Goal: Task Accomplishment & Management: Complete application form

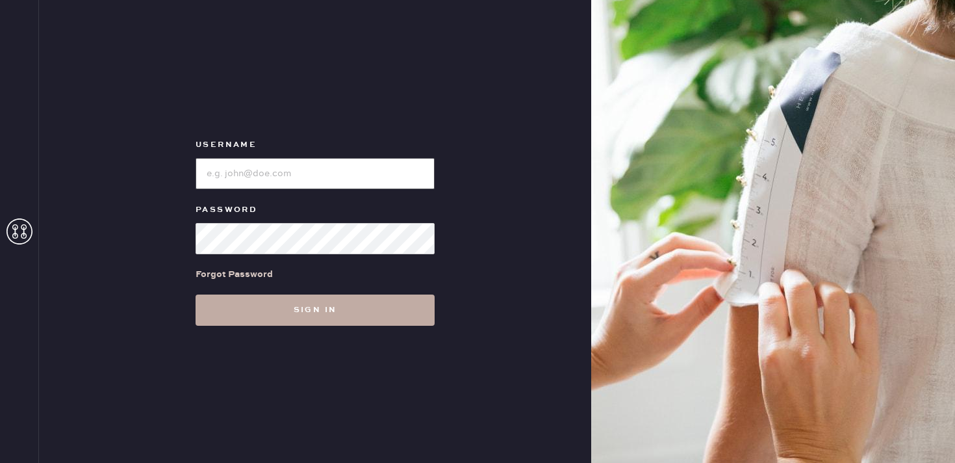
type input "reformationbethesdarow"
click at [333, 311] on button "Sign in" at bounding box center [315, 309] width 239 height 31
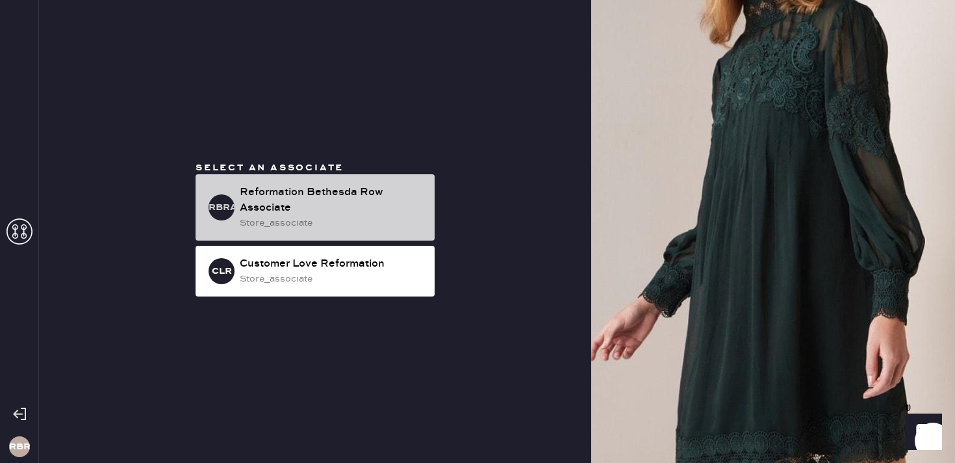
click at [272, 224] on div "store_associate" at bounding box center [332, 223] width 185 height 14
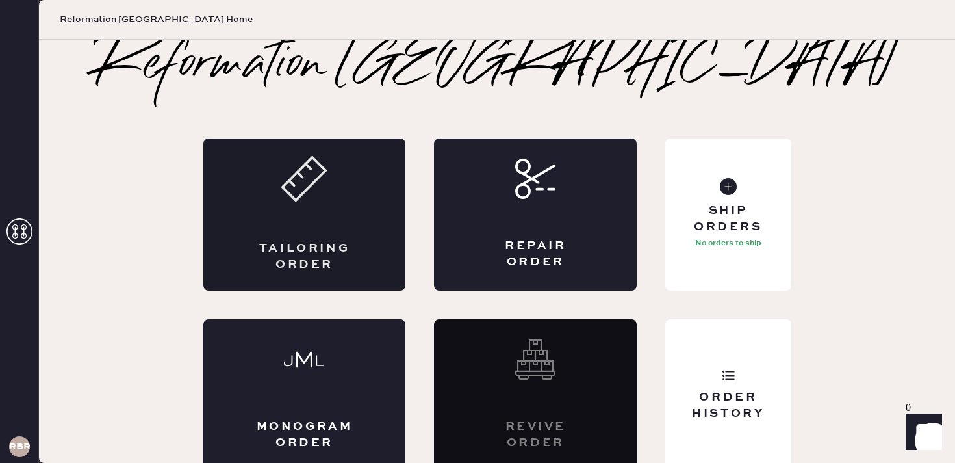
click at [307, 181] on icon at bounding box center [303, 178] width 45 height 45
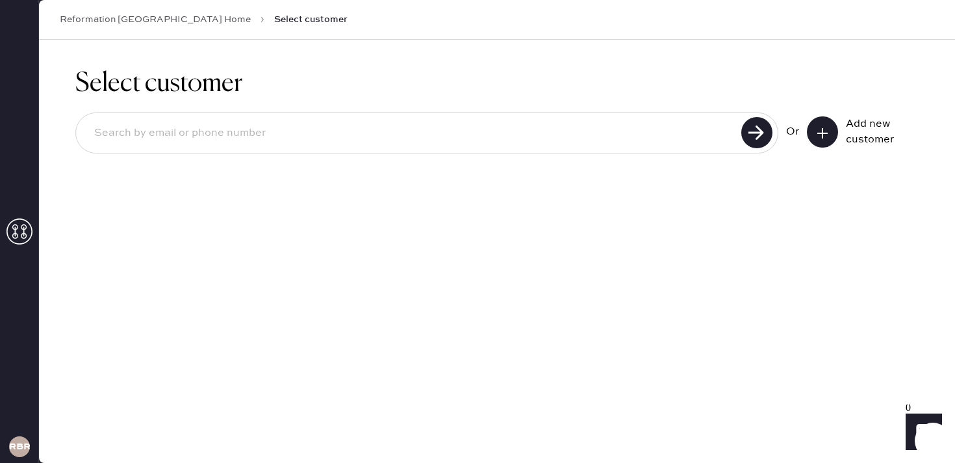
click at [389, 126] on input at bounding box center [411, 133] width 654 height 30
click at [813, 130] on button at bounding box center [822, 131] width 31 height 31
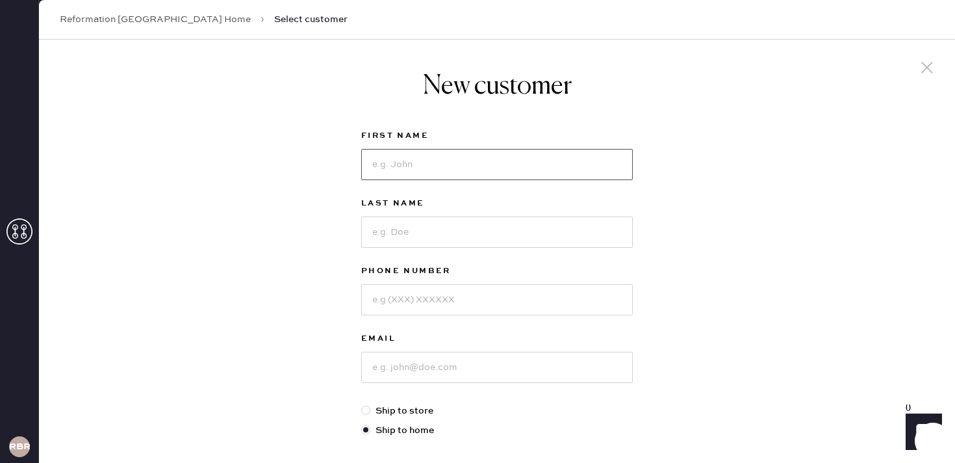
click at [389, 170] on input at bounding box center [497, 164] width 272 height 31
type input "[PERSON_NAME]"
click at [396, 244] on input at bounding box center [497, 231] width 272 height 31
type input "Levi"
click at [396, 303] on input at bounding box center [497, 299] width 272 height 31
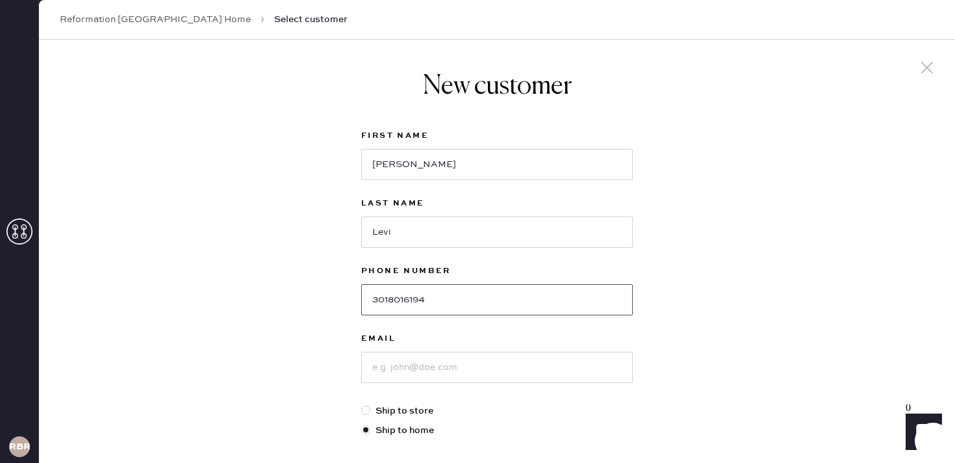
type input "3018016194"
click at [396, 372] on input at bounding box center [497, 367] width 272 height 31
type input "[EMAIL_ADDRESS][DOMAIN_NAME]"
click at [668, 345] on div "New customer First Name [PERSON_NAME] Last Name [PERSON_NAME] Phone Number [PHO…" at bounding box center [497, 443] width 916 height 806
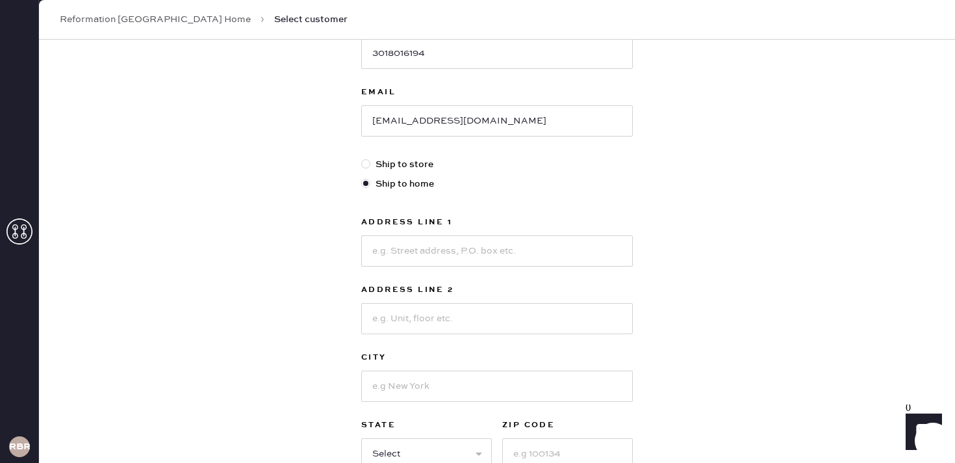
scroll to position [273, 0]
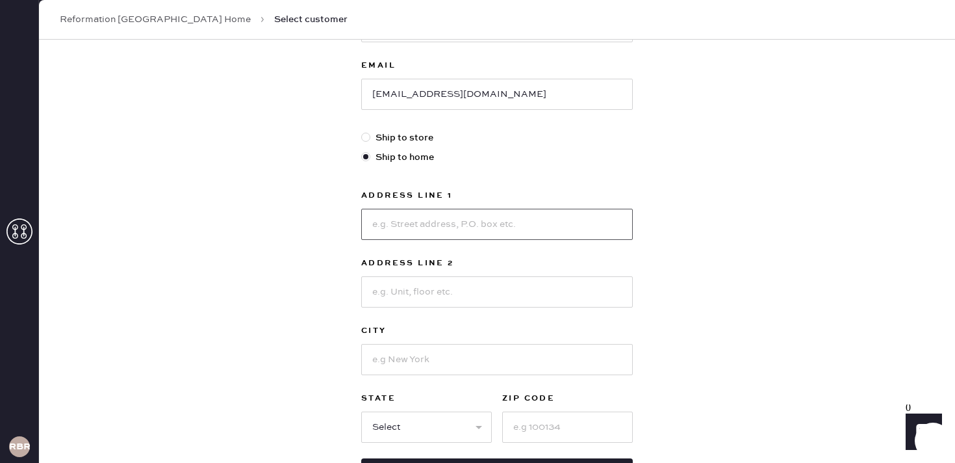
click at [476, 224] on input at bounding box center [497, 224] width 272 height 31
type input "36919 North Mirabel Club Dr"
click at [473, 364] on input at bounding box center [497, 359] width 272 height 31
type input "Scottsdale"
click at [572, 426] on input at bounding box center [567, 426] width 131 height 31
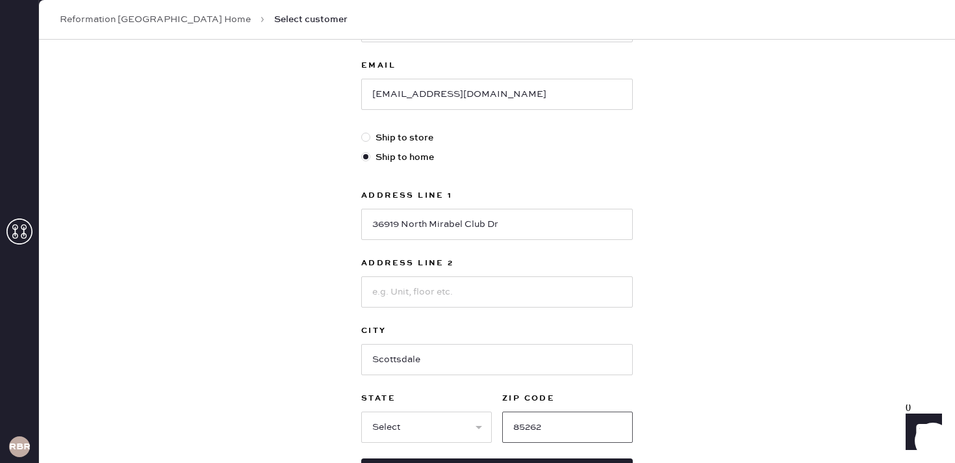
type input "85262"
click at [455, 428] on select "Select AK AL AR AZ CA CO CT [GEOGRAPHIC_DATA] DE FL [GEOGRAPHIC_DATA] HI [GEOGR…" at bounding box center [426, 426] width 131 height 31
select select "AZ"
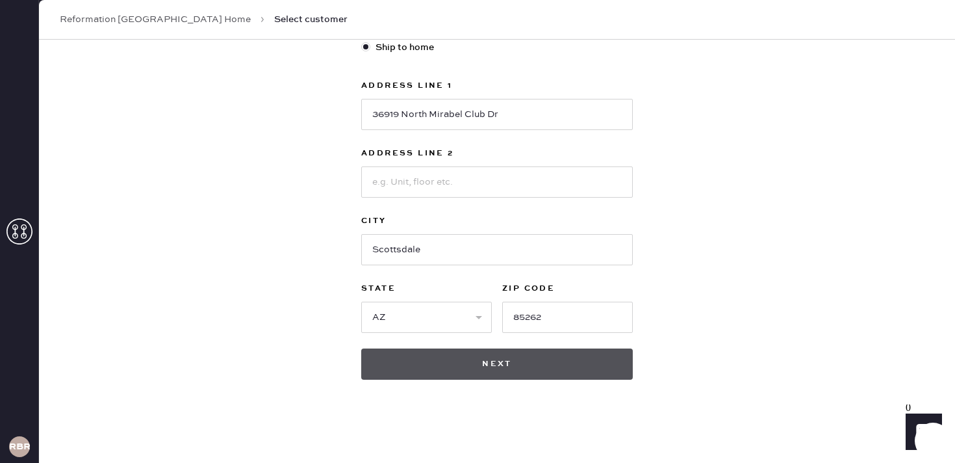
click at [507, 371] on button "Next" at bounding box center [497, 363] width 272 height 31
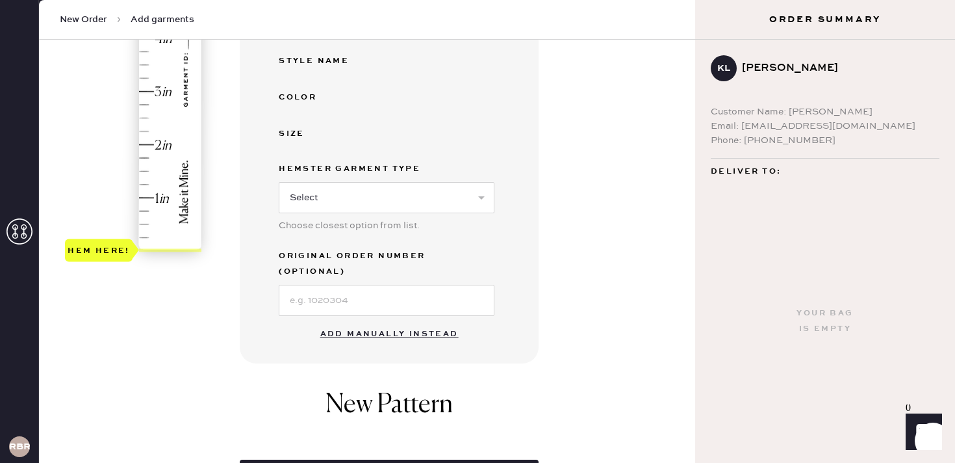
scroll to position [314, 0]
click at [357, 320] on button "Add manually instead" at bounding box center [390, 333] width 154 height 26
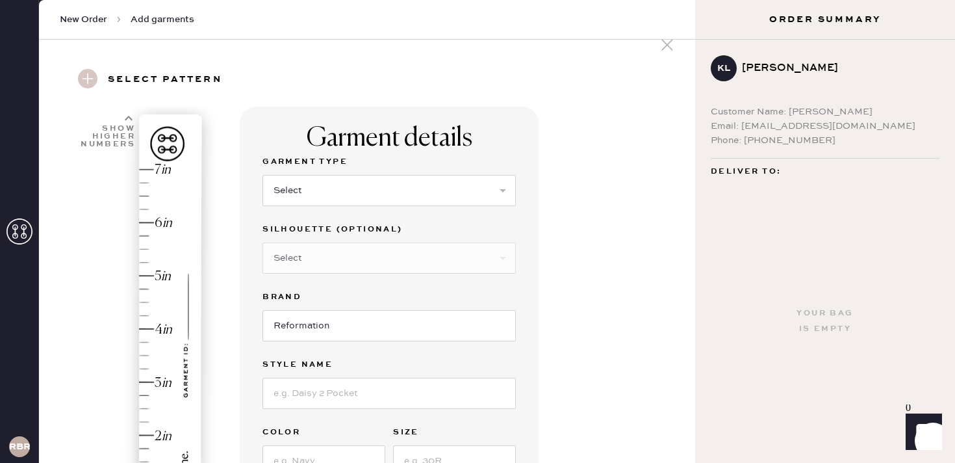
scroll to position [0, 0]
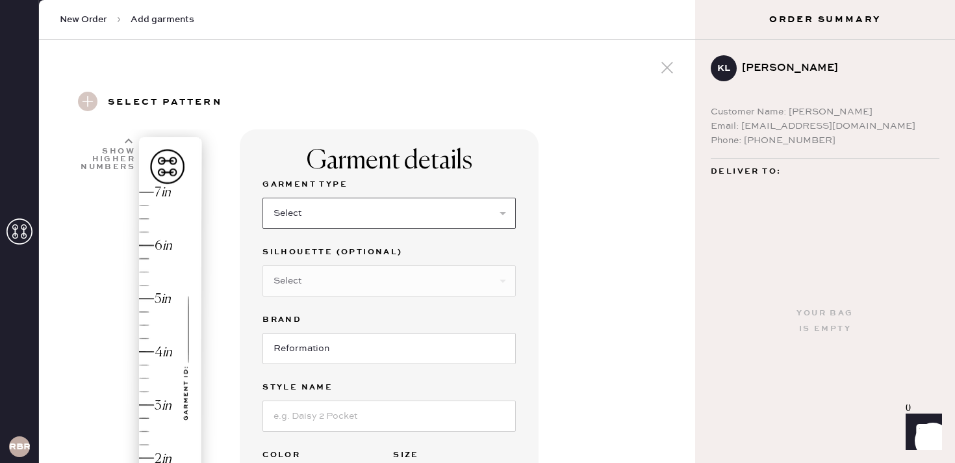
click at [343, 211] on select "Select Basic Skirt Jeans Leggings Pants Shorts Basic Sleeved Dress Basic Sleeve…" at bounding box center [389, 213] width 253 height 31
select select "6"
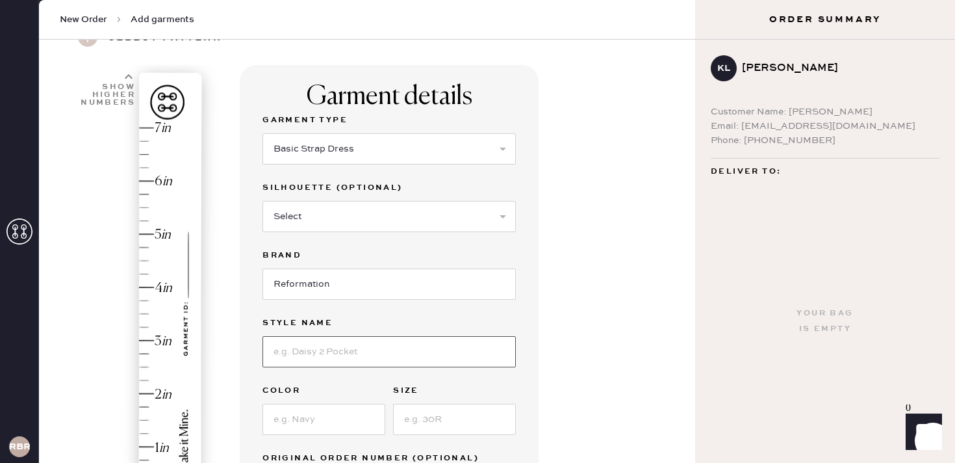
click at [333, 361] on input at bounding box center [389, 351] width 253 height 31
type input "Jovelle Dress"
click at [293, 415] on input at bounding box center [324, 419] width 123 height 31
type input "Chianti"
click at [430, 421] on input at bounding box center [454, 419] width 123 height 31
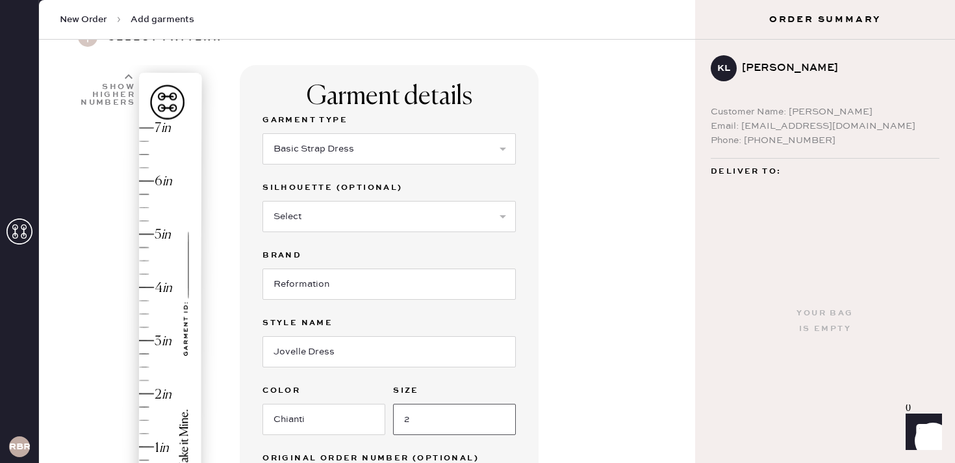
type input "2"
click at [629, 231] on div "Garment details Garment Type Select Basic Skirt Jeans Leggings Pants Shorts Bas…" at bounding box center [462, 452] width 445 height 775
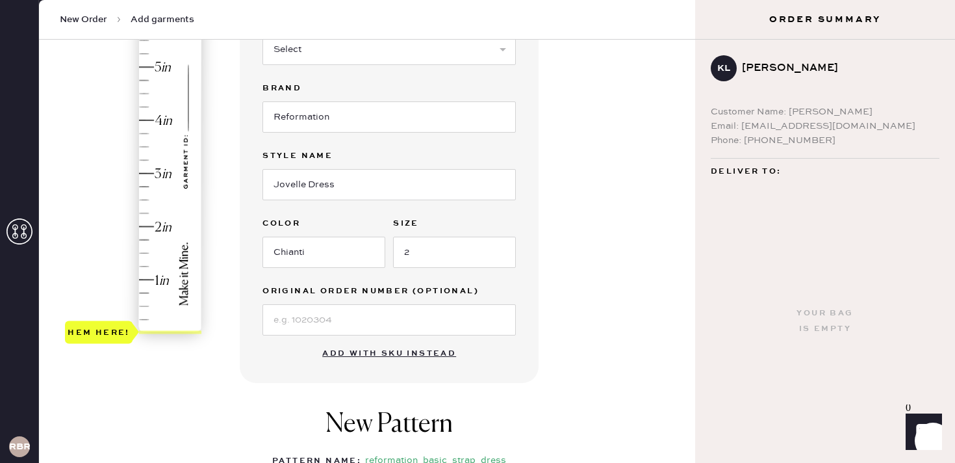
scroll to position [235, 0]
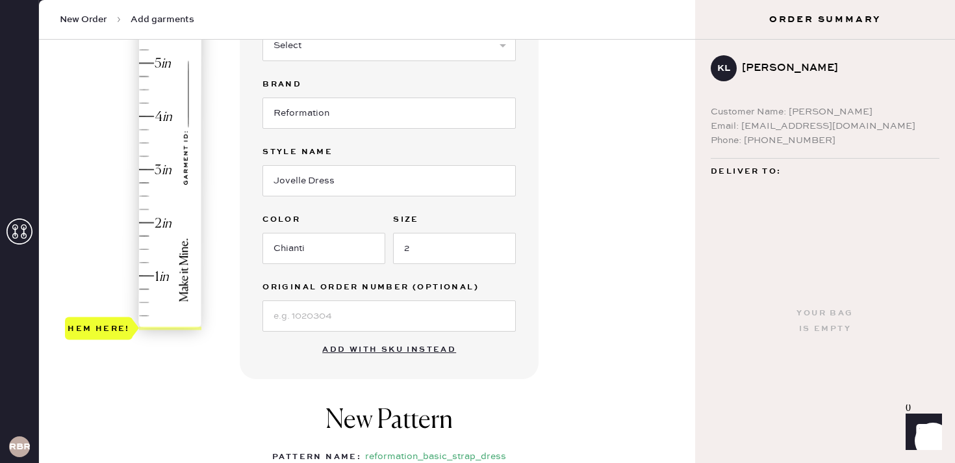
type input "1"
click at [149, 274] on div "Hem here!" at bounding box center [134, 142] width 138 height 383
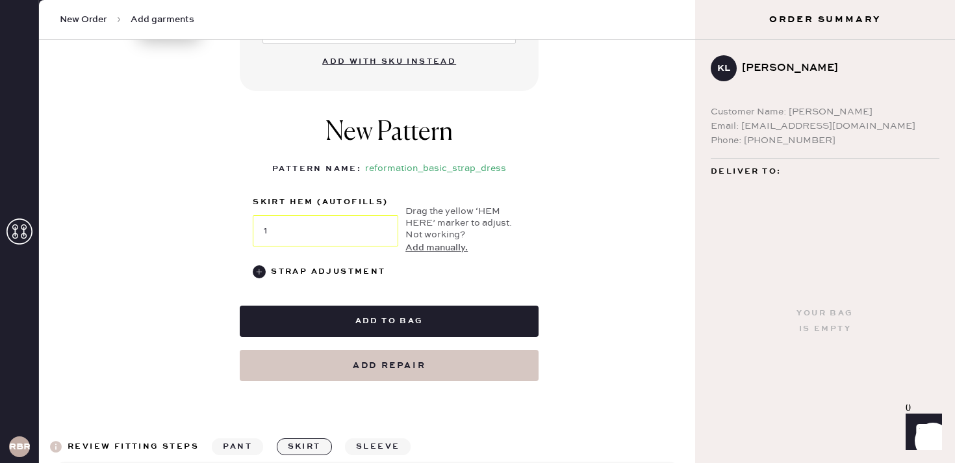
scroll to position [527, 0]
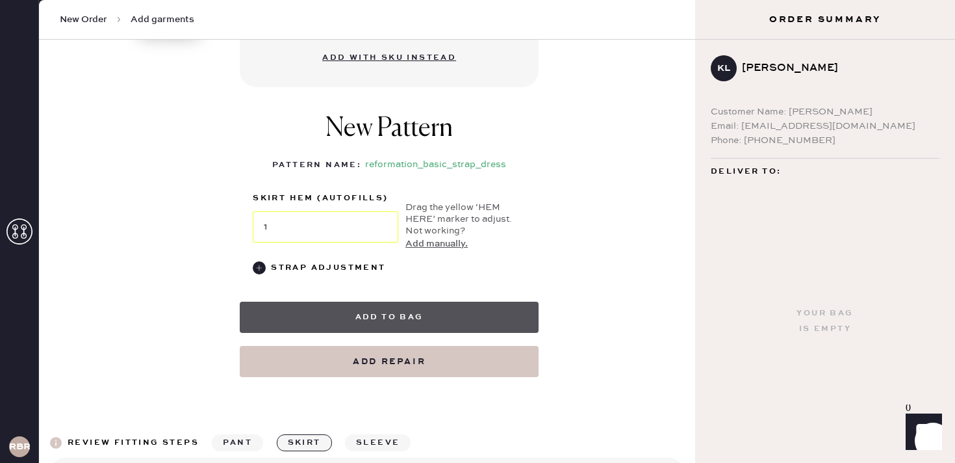
click at [382, 320] on button "Add to bag" at bounding box center [389, 317] width 299 height 31
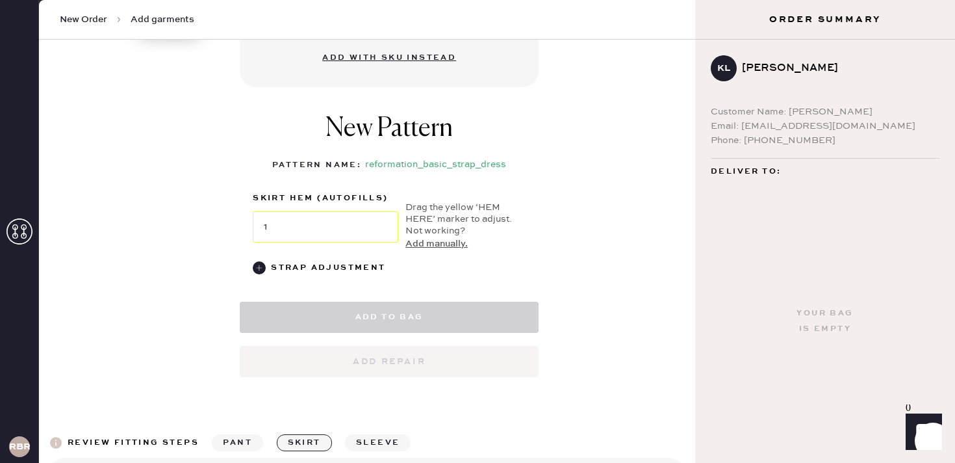
select select "6"
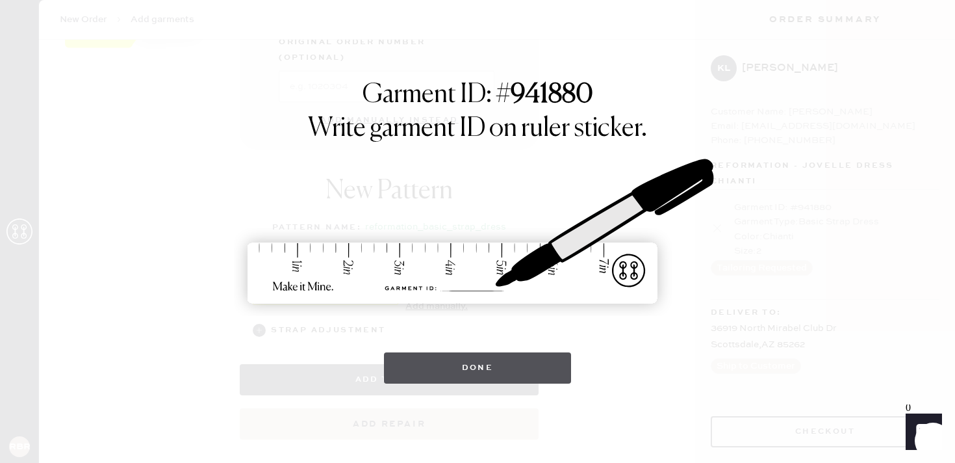
click at [474, 376] on button "Done" at bounding box center [478, 367] width 188 height 31
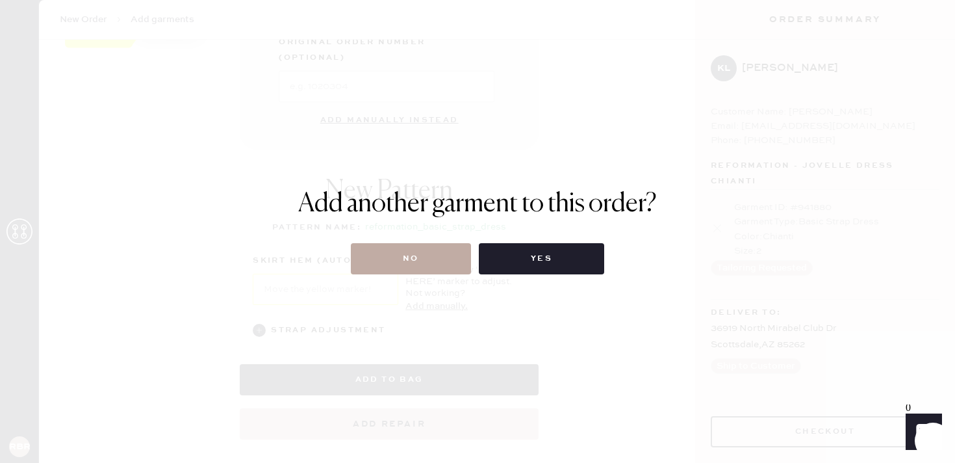
click at [442, 255] on button "No" at bounding box center [411, 258] width 120 height 31
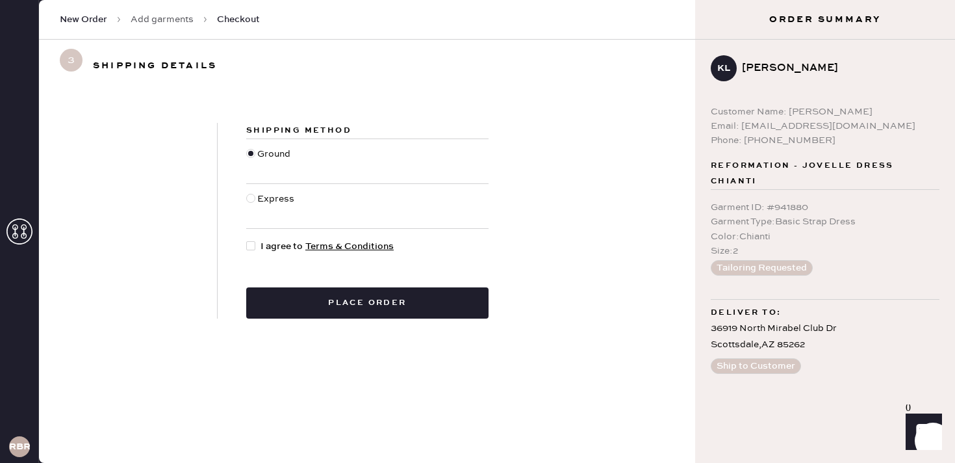
click at [253, 244] on div at bounding box center [250, 245] width 9 height 9
click at [247, 240] on input "I agree to Terms & Conditions" at bounding box center [246, 239] width 1 height 1
checkbox input "true"
click at [252, 198] on div at bounding box center [250, 198] width 9 height 9
click at [247, 192] on input "Express" at bounding box center [246, 192] width 1 height 1
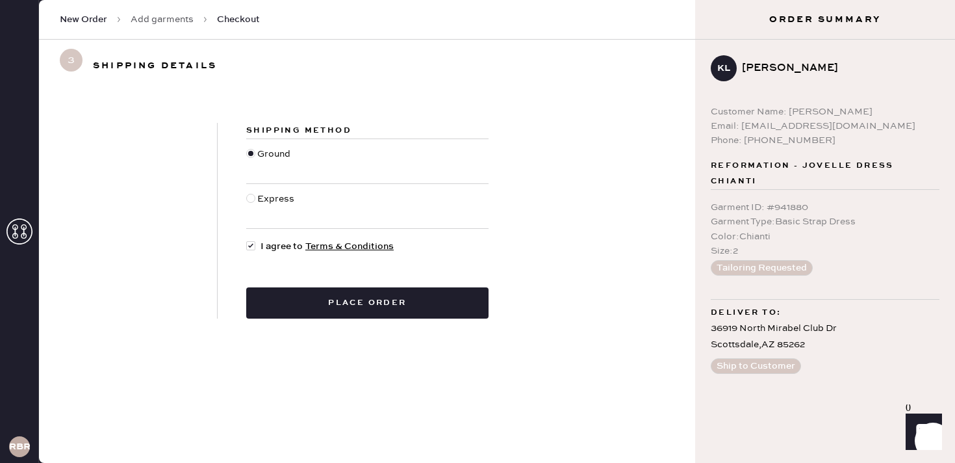
radio input "true"
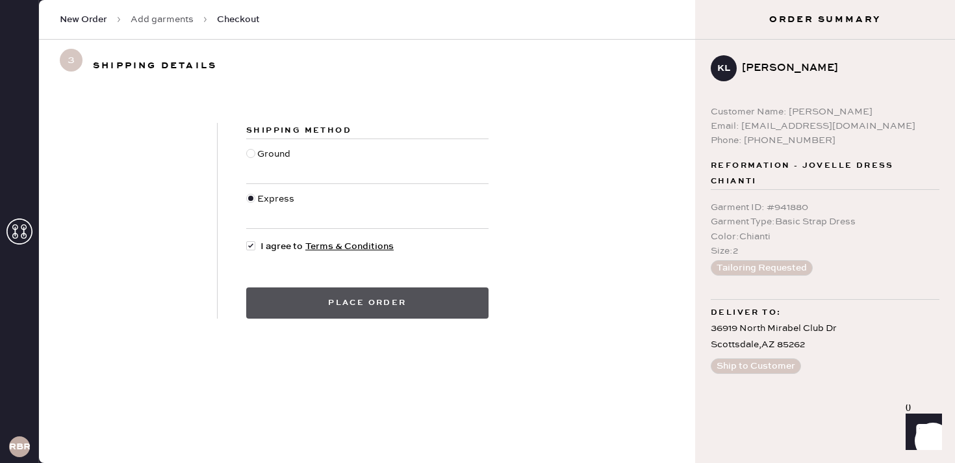
click at [367, 301] on button "Place order" at bounding box center [367, 302] width 242 height 31
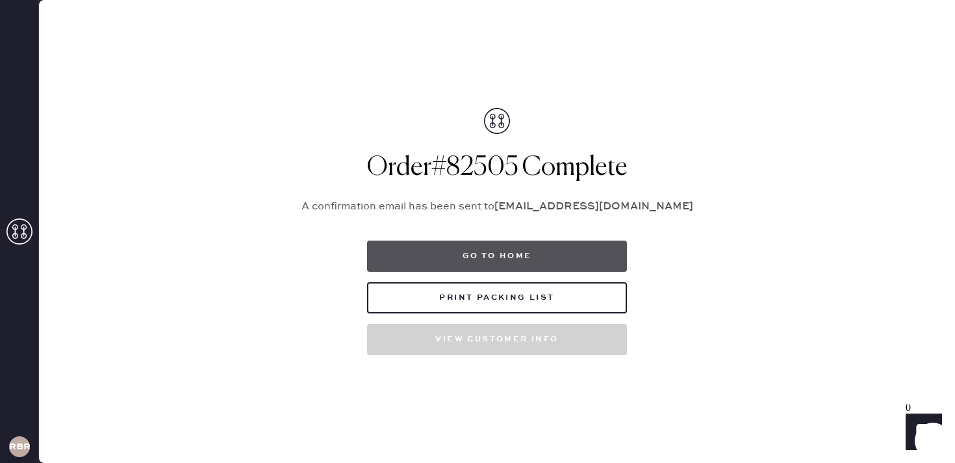
click at [486, 261] on button "Go to home" at bounding box center [497, 255] width 260 height 31
